Goal: Information Seeking & Learning: Learn about a topic

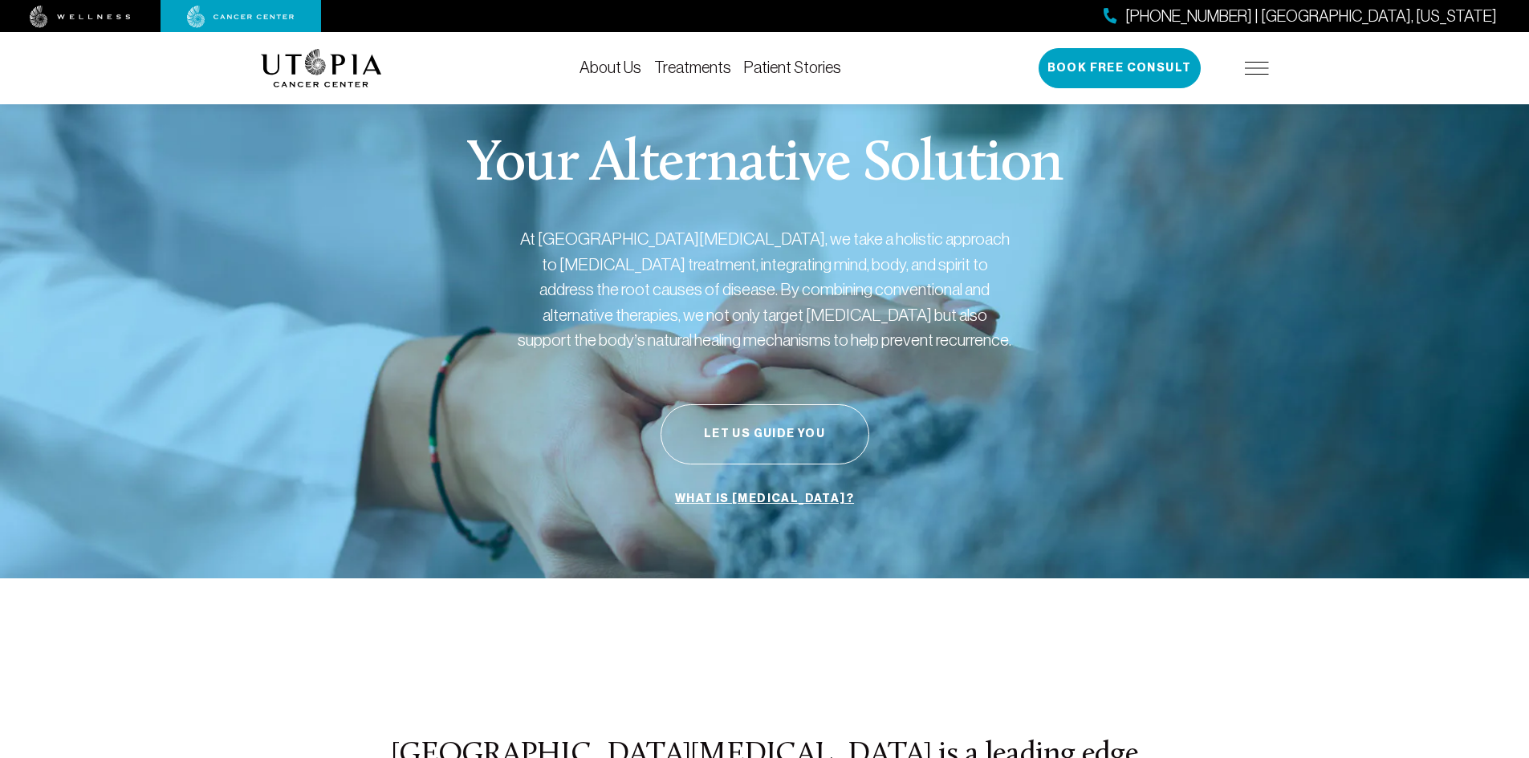
click at [1250, 66] on img at bounding box center [1257, 68] width 24 height 13
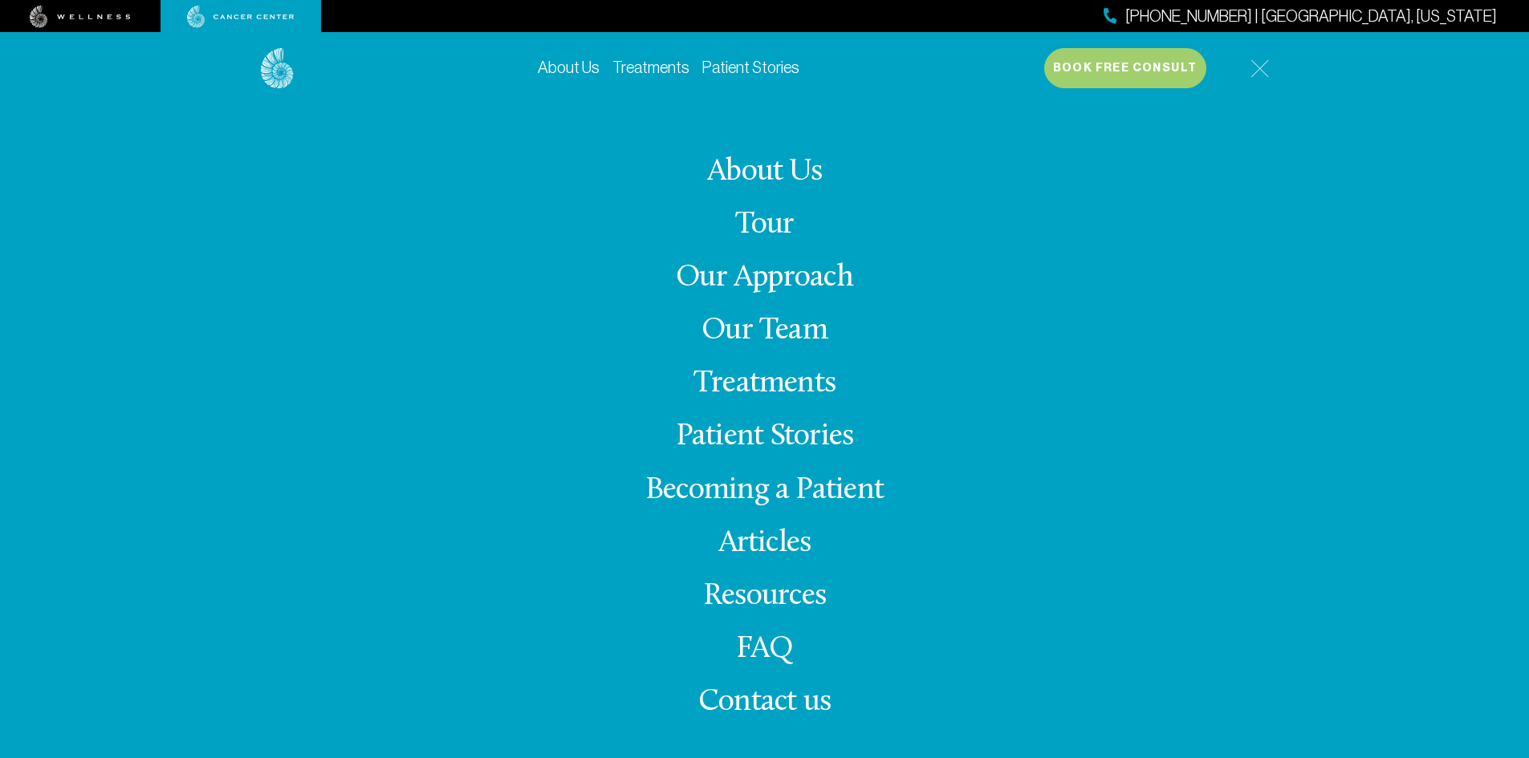
click at [779, 157] on link "About Us" at bounding box center [764, 172] width 115 height 31
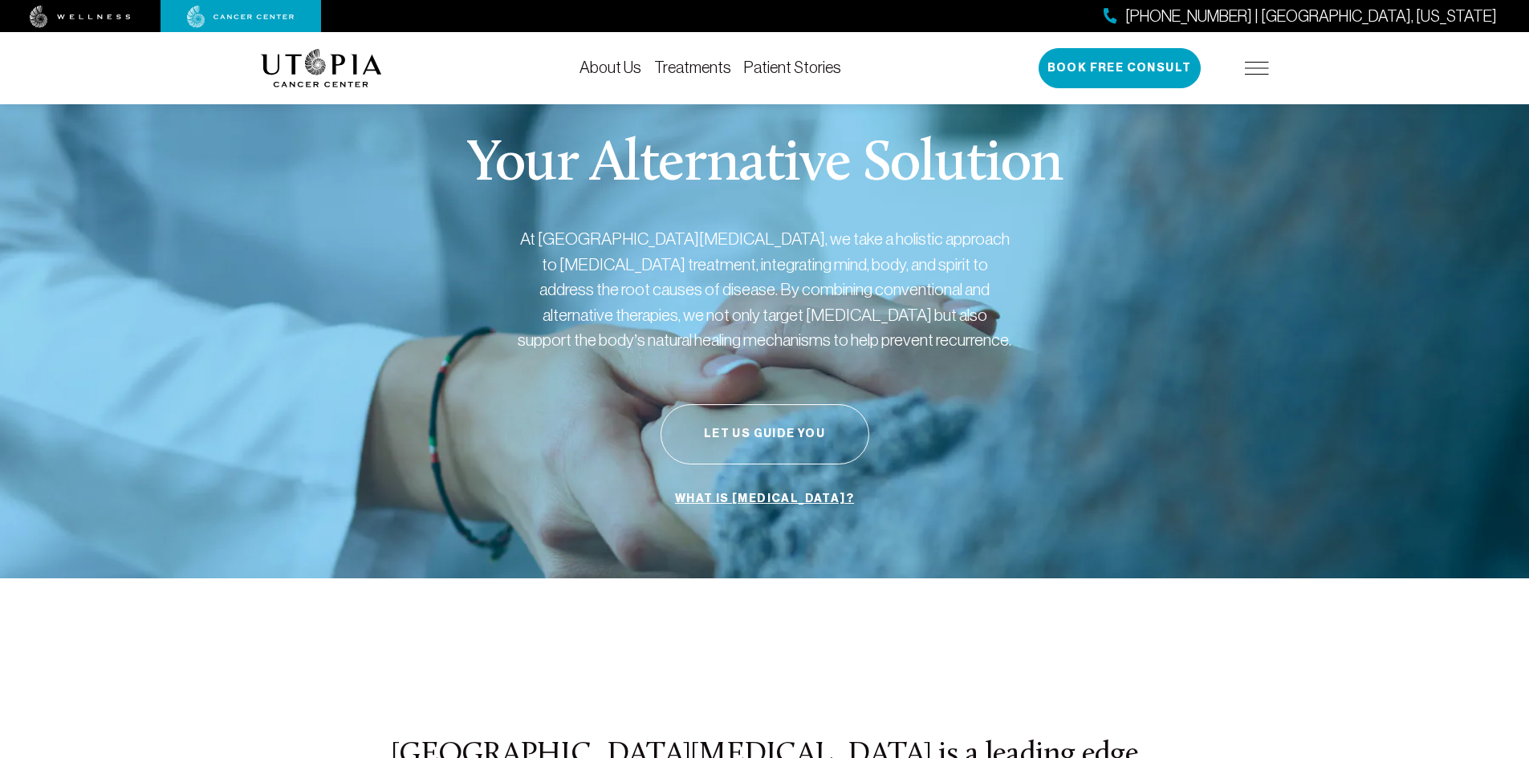
click at [689, 65] on link "Treatments" at bounding box center [692, 68] width 77 height 18
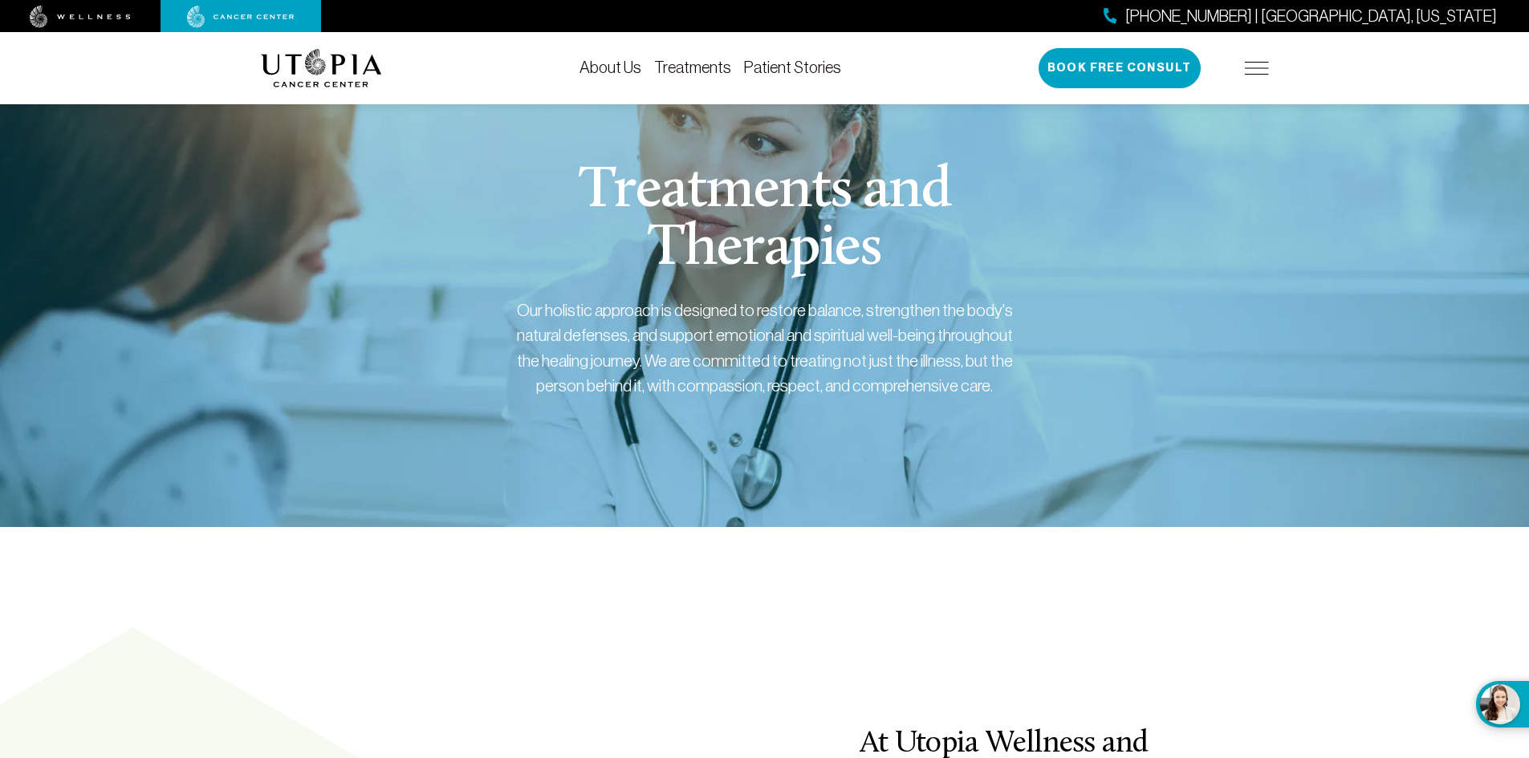
click at [636, 74] on link "About Us" at bounding box center [610, 68] width 62 height 18
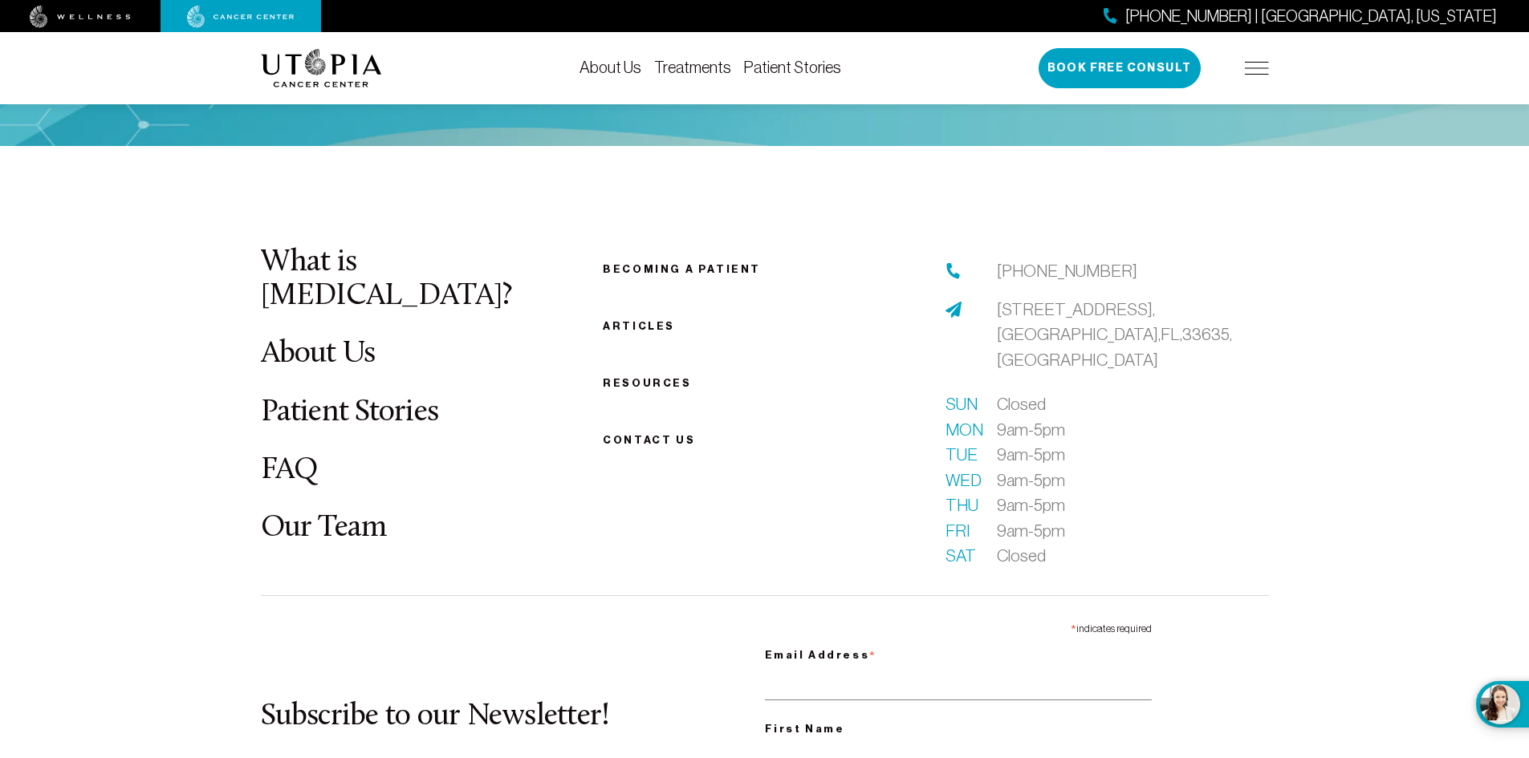
scroll to position [7923, 0]
